Goal: Find contact information: Find contact information

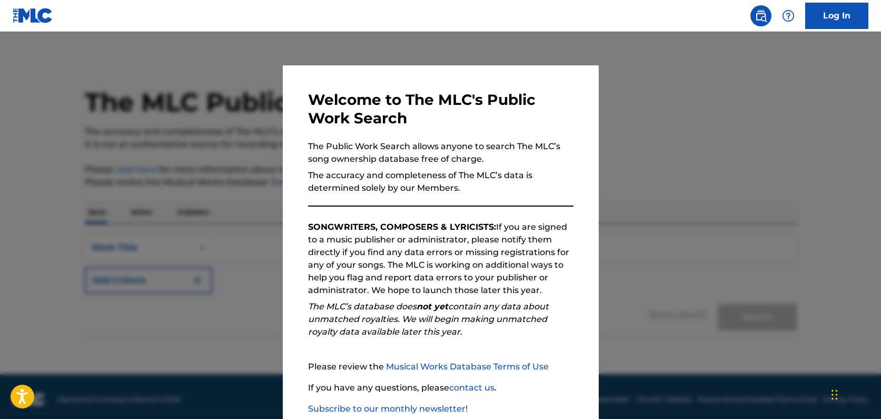
scroll to position [63, 0]
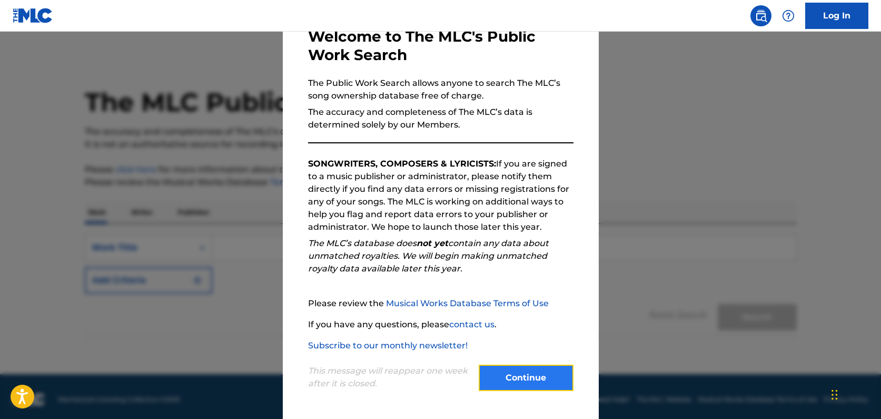
click at [521, 385] on button "Continue" at bounding box center [526, 377] width 95 height 26
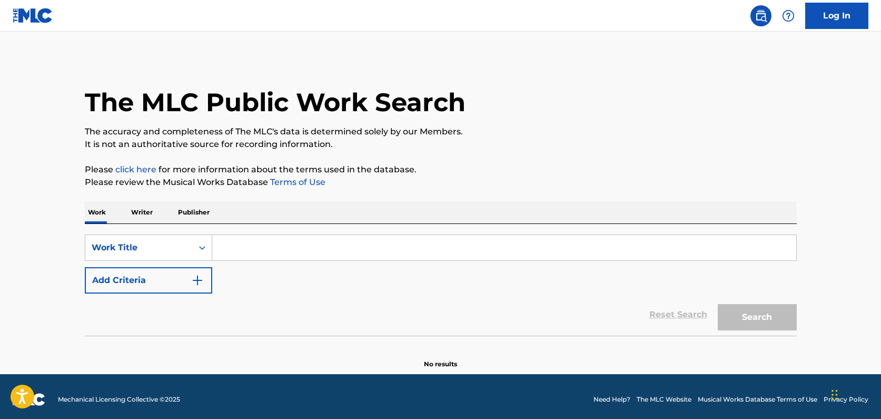
click at [193, 212] on p "Publisher" at bounding box center [194, 212] width 38 height 22
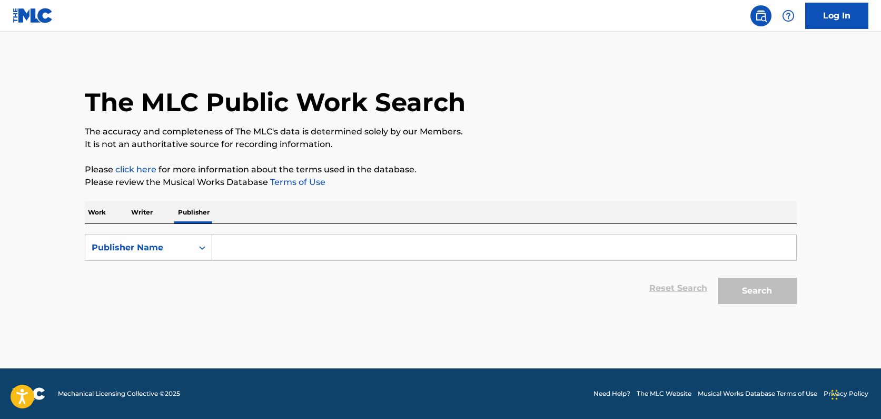
click at [228, 250] on input "Search Form" at bounding box center [504, 247] width 584 height 25
type input "Identity Music"
click at [762, 293] on button "Search" at bounding box center [757, 290] width 79 height 26
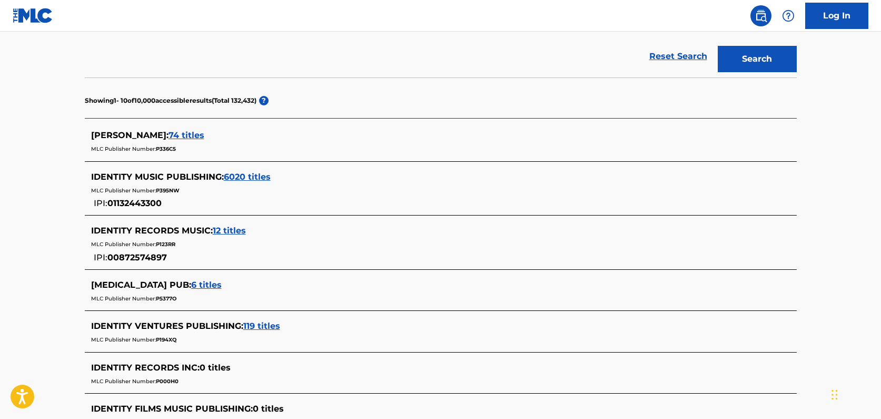
scroll to position [234, 0]
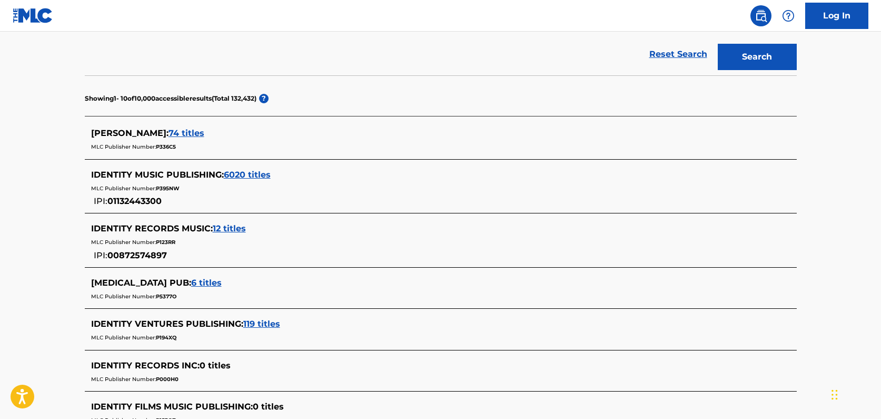
click at [175, 173] on span "IDENTITY MUSIC PUBLISHING :" at bounding box center [157, 175] width 133 height 10
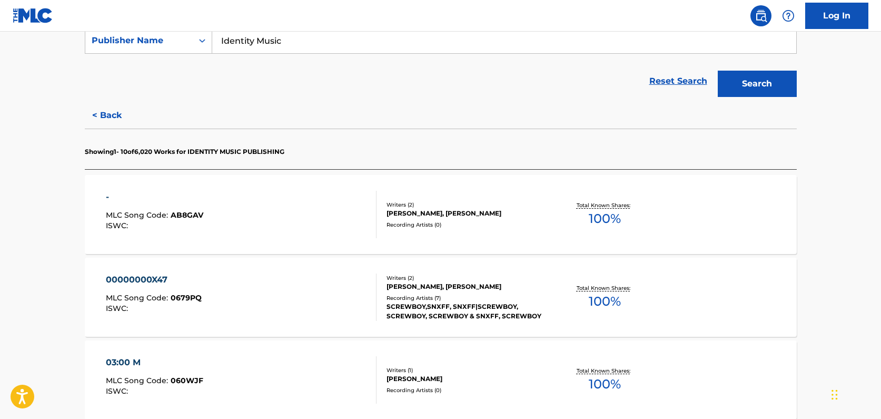
scroll to position [223, 0]
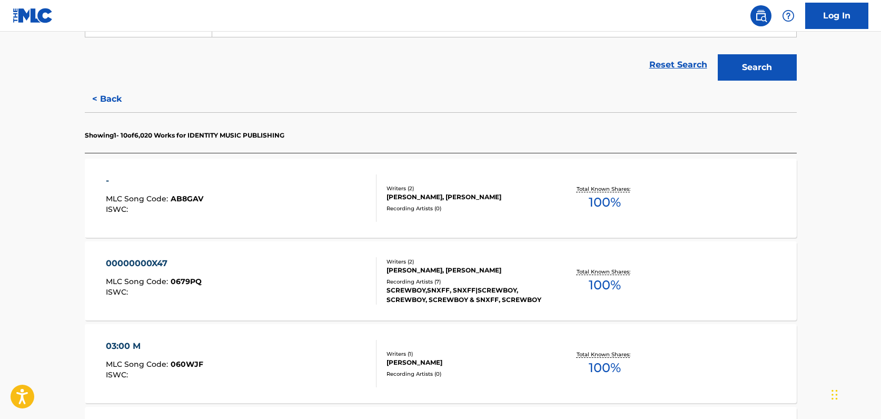
click at [287, 203] on div "- MLC Song Code : AB8GAV ISWC :" at bounding box center [241, 197] width 271 height 47
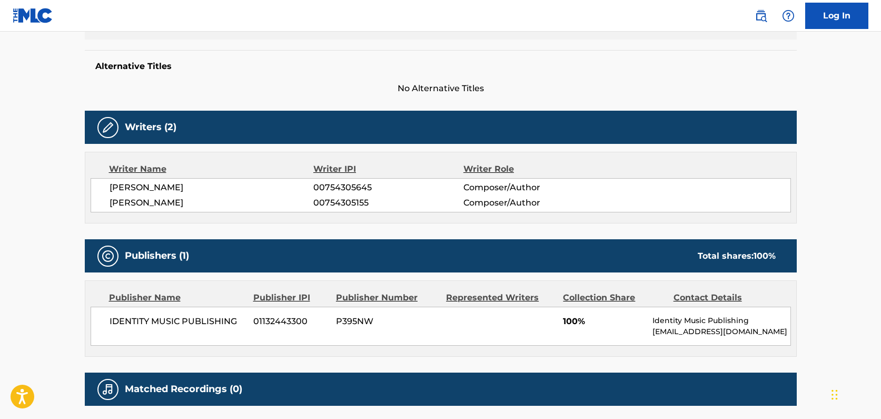
scroll to position [271, 0]
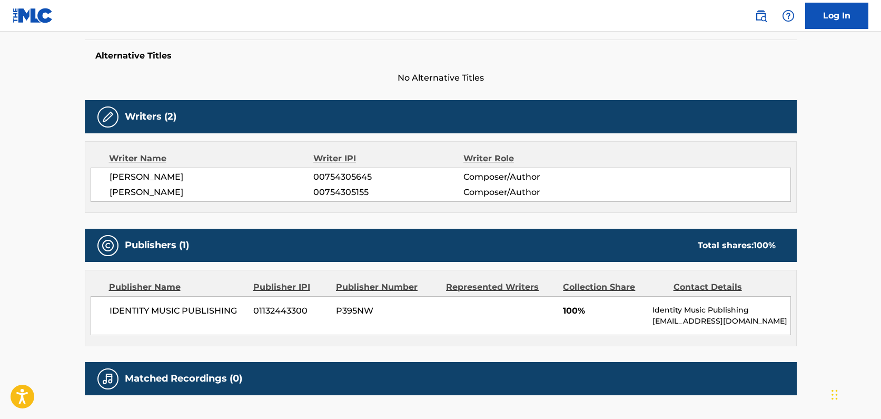
click at [276, 314] on span "01132443300" at bounding box center [290, 310] width 75 height 13
copy span "01132443300"
